Goal: Information Seeking & Learning: Find specific page/section

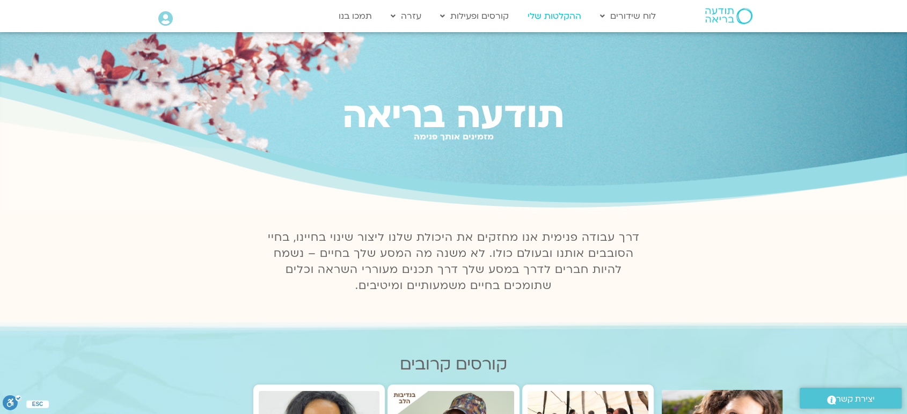
click at [540, 12] on link "ההקלטות שלי" at bounding box center [554, 16] width 64 height 20
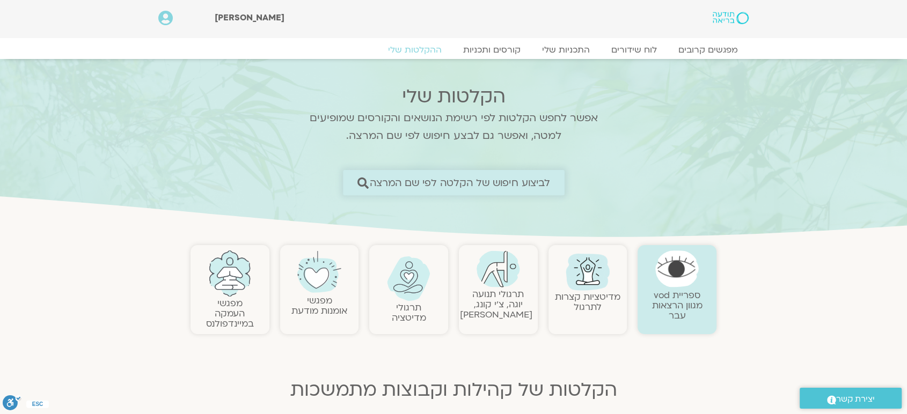
click at [524, 179] on span "לביצוע חיפוש של הקלטה לפי שם המרצה" at bounding box center [459, 182] width 181 height 11
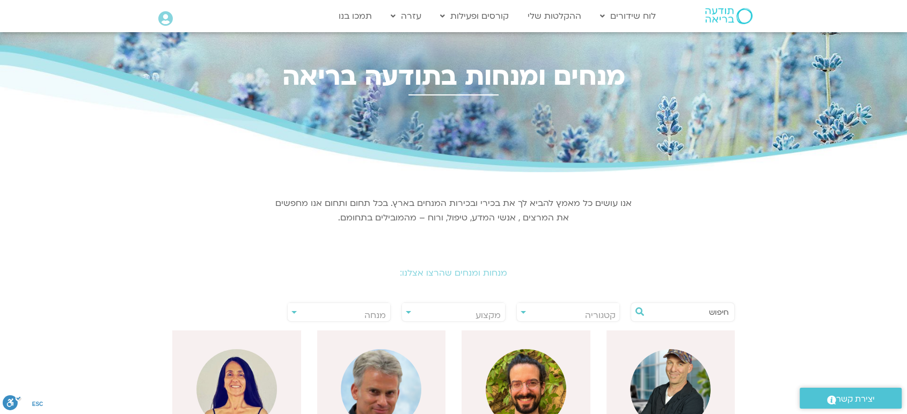
click at [721, 308] on input "text" at bounding box center [688, 312] width 82 height 18
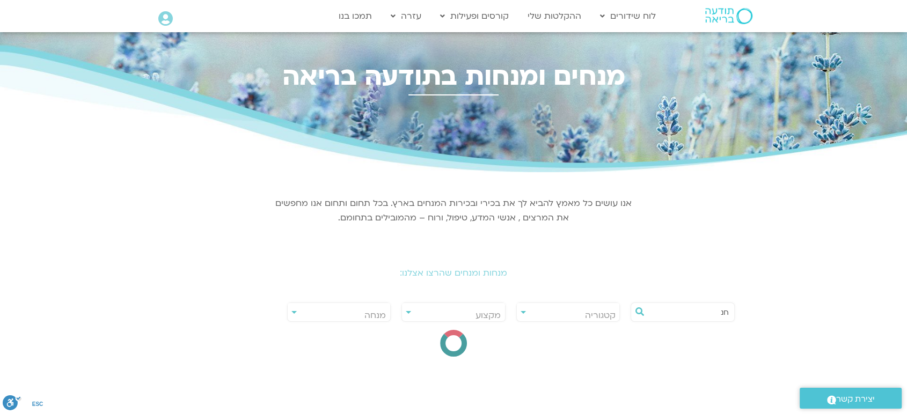
type input "ח"
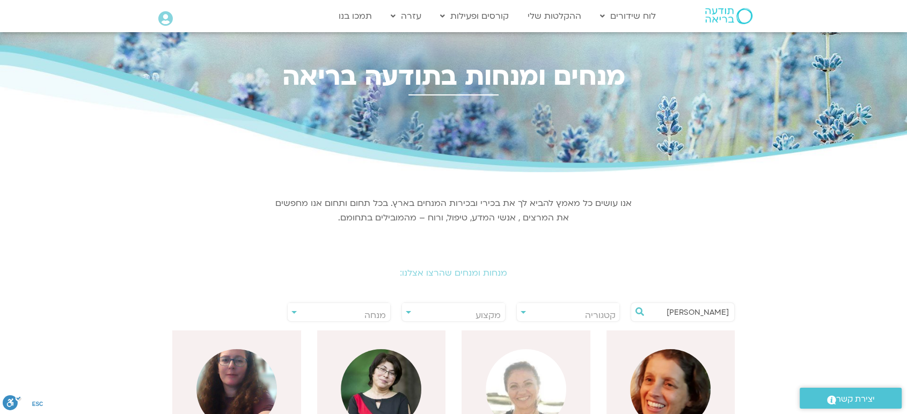
type input "סיגל"
click at [682, 379] on img at bounding box center [670, 389] width 80 height 80
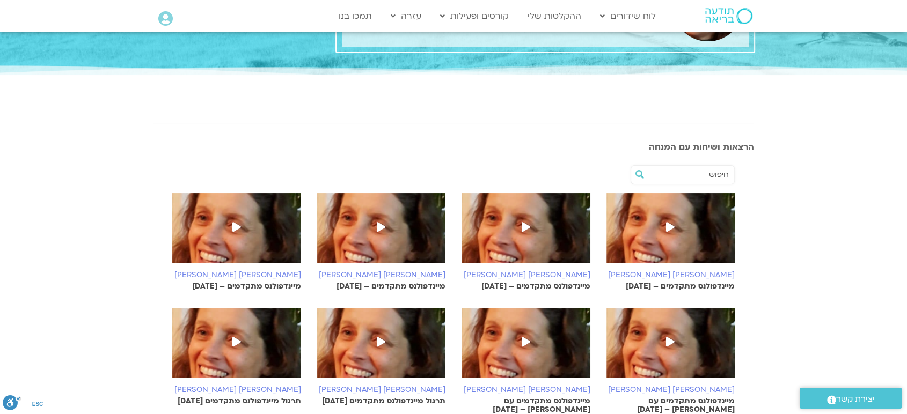
scroll to position [95, 0]
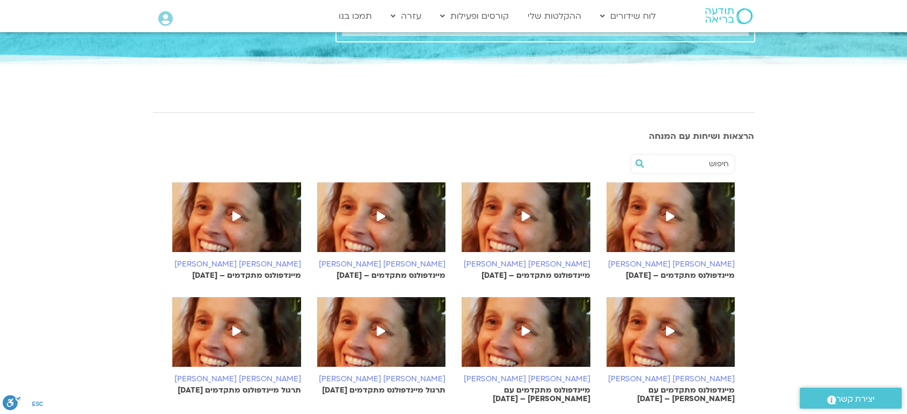
click at [696, 261] on h6 "[PERSON_NAME] [PERSON_NAME]" at bounding box center [670, 264] width 129 height 9
